Goal: Transaction & Acquisition: Purchase product/service

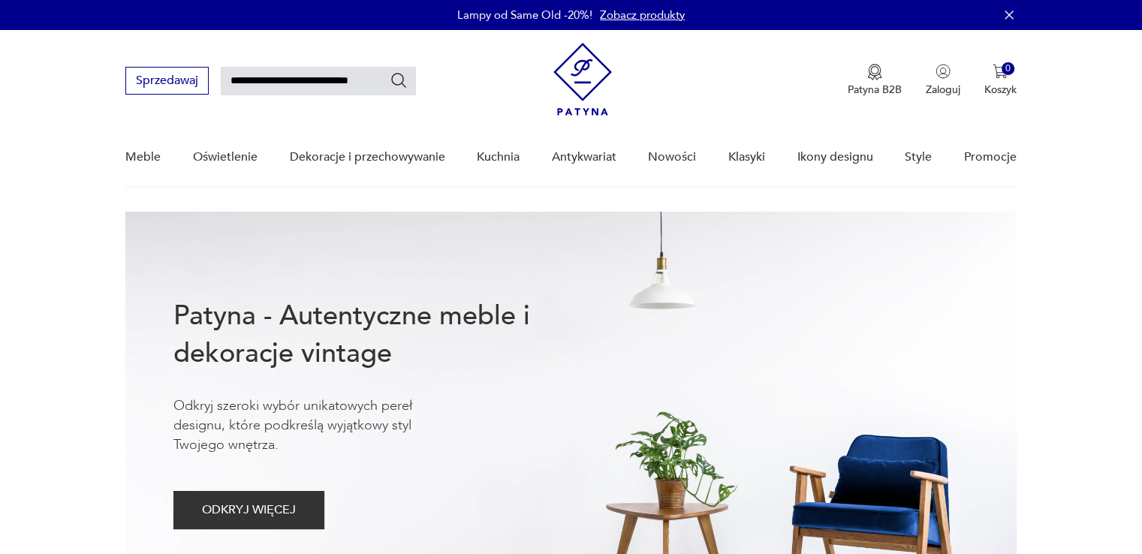
type input "**********"
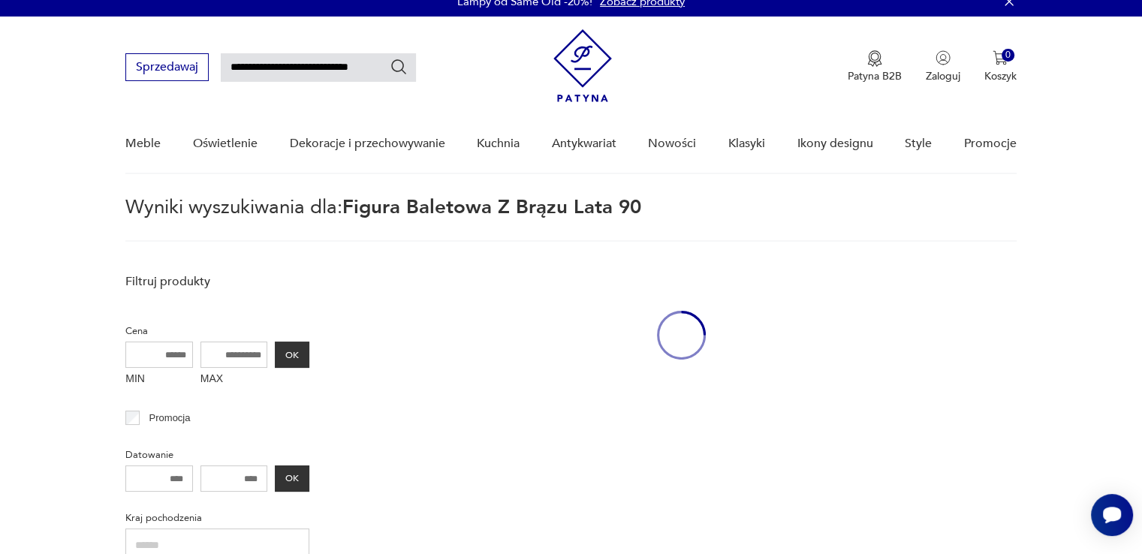
scroll to position [53, 0]
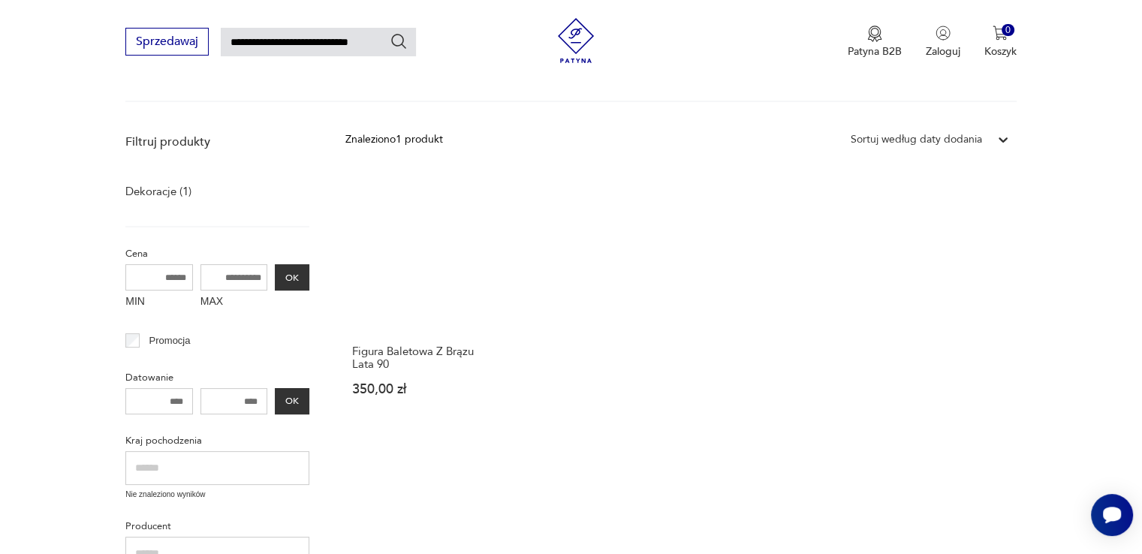
scroll to position [128, 0]
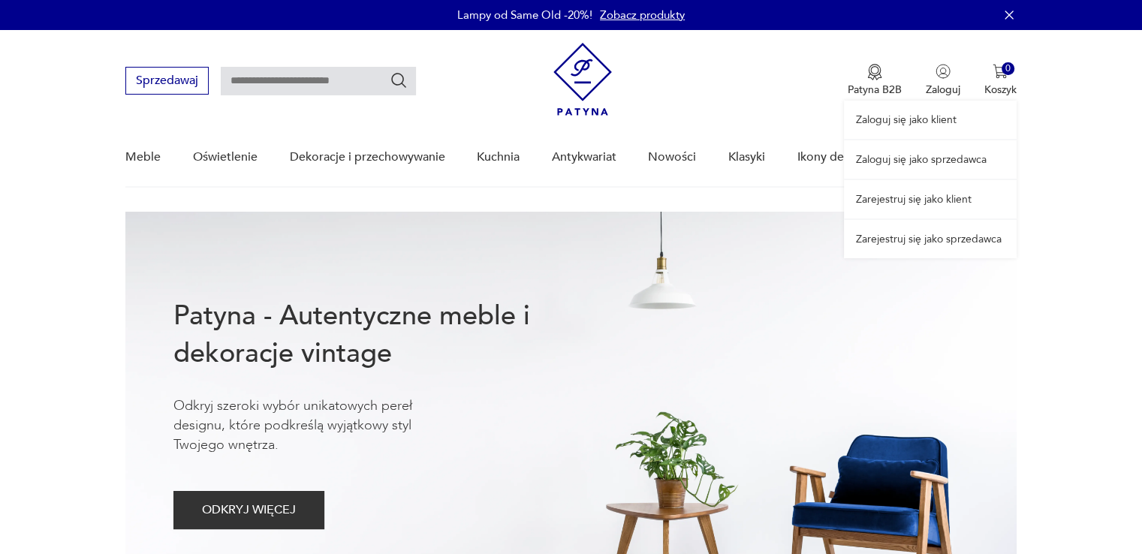
click at [925, 157] on link "Zaloguj się jako sprzedawca" at bounding box center [930, 159] width 173 height 38
